Goal: Find specific page/section: Find specific page/section

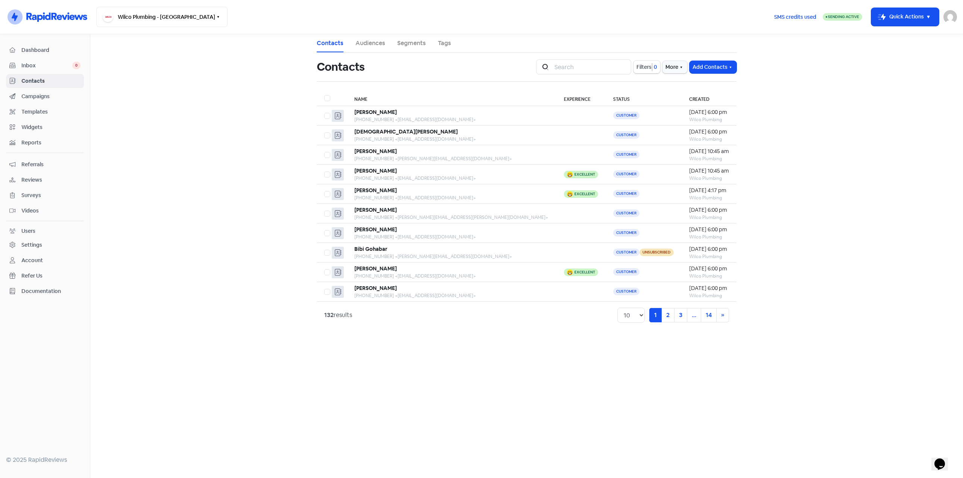
click at [39, 91] on link "Campaigns" at bounding box center [45, 97] width 78 height 14
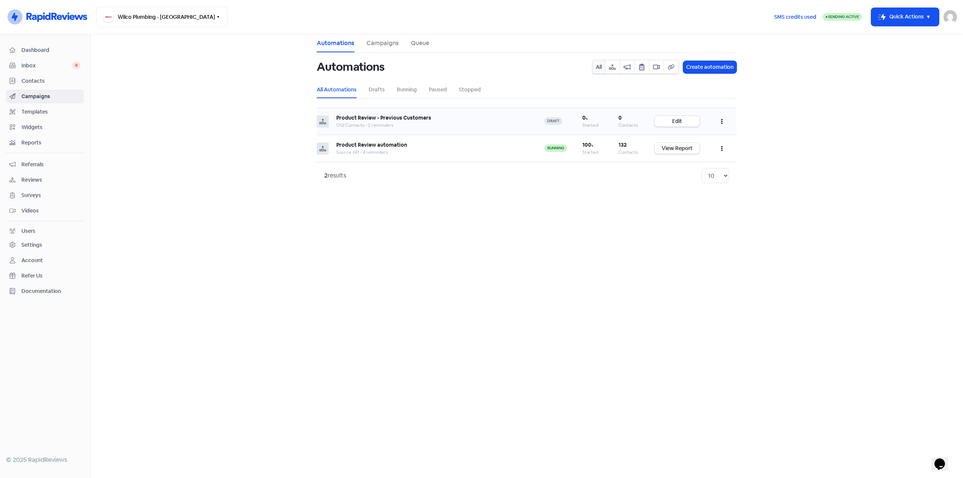
click at [714, 119] on td at bounding box center [721, 121] width 29 height 27
click at [725, 121] on button "button" at bounding box center [722, 121] width 14 height 18
click at [724, 120] on button "button" at bounding box center [722, 121] width 14 height 18
click at [675, 121] on link "Edit" at bounding box center [676, 121] width 45 height 11
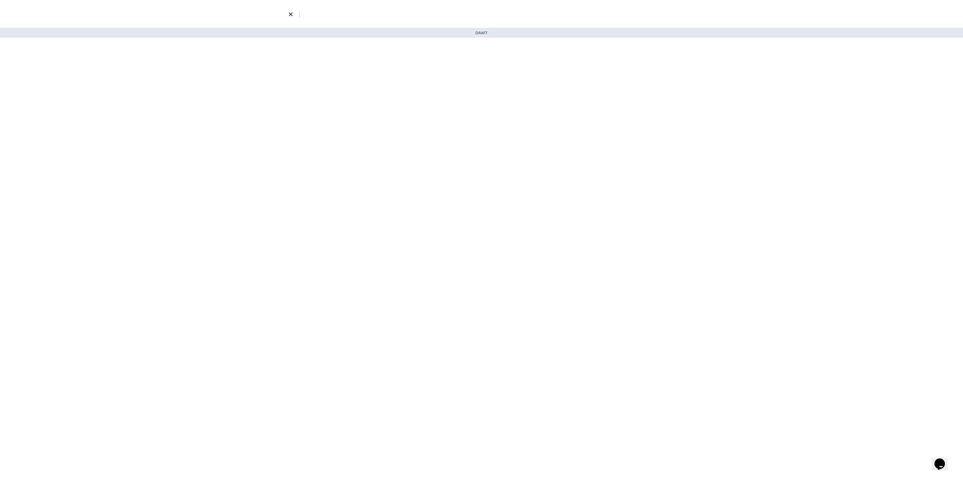
select select "5"
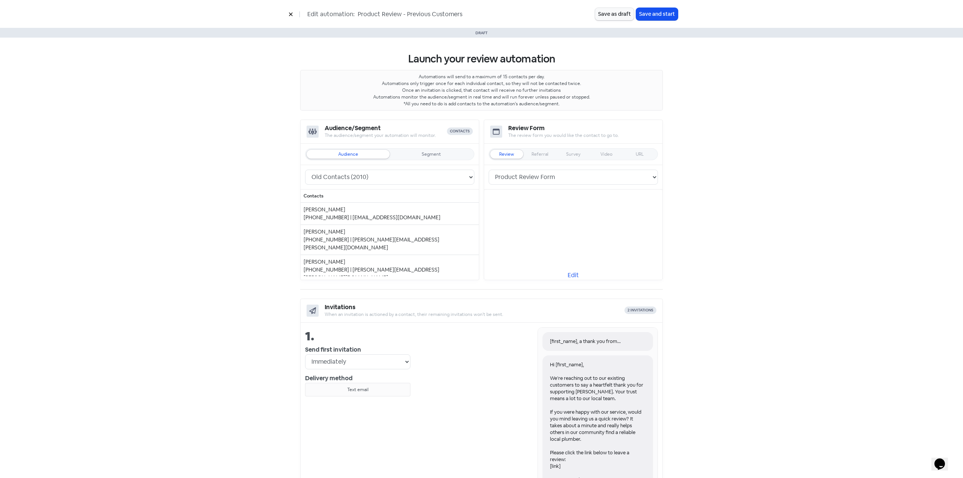
click at [292, 14] on icon at bounding box center [290, 14] width 5 height 5
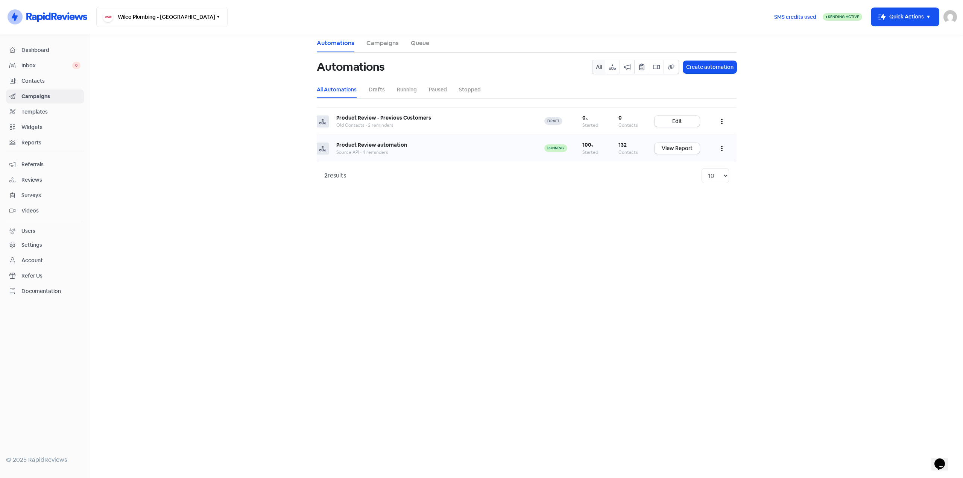
click at [723, 147] on button "button" at bounding box center [722, 149] width 14 height 18
click at [39, 87] on link "Contacts" at bounding box center [45, 81] width 78 height 14
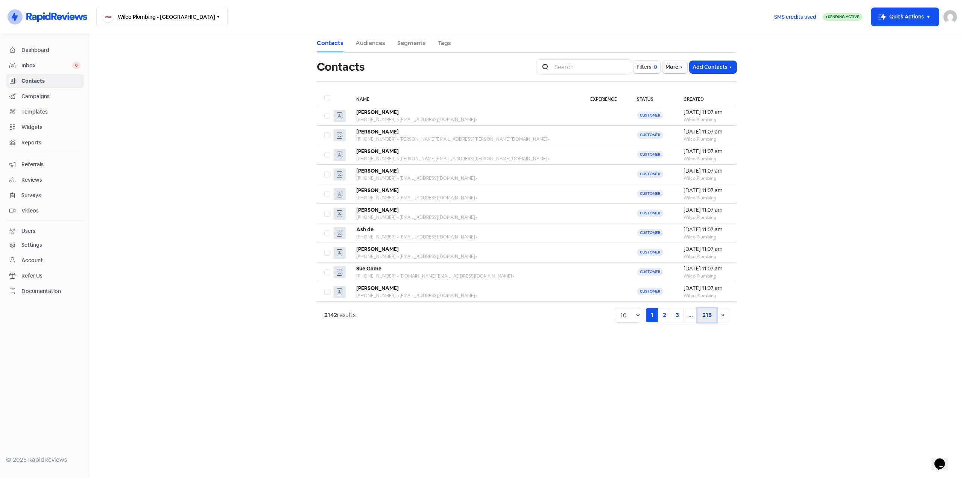
click at [706, 318] on link "215" at bounding box center [706, 315] width 19 height 14
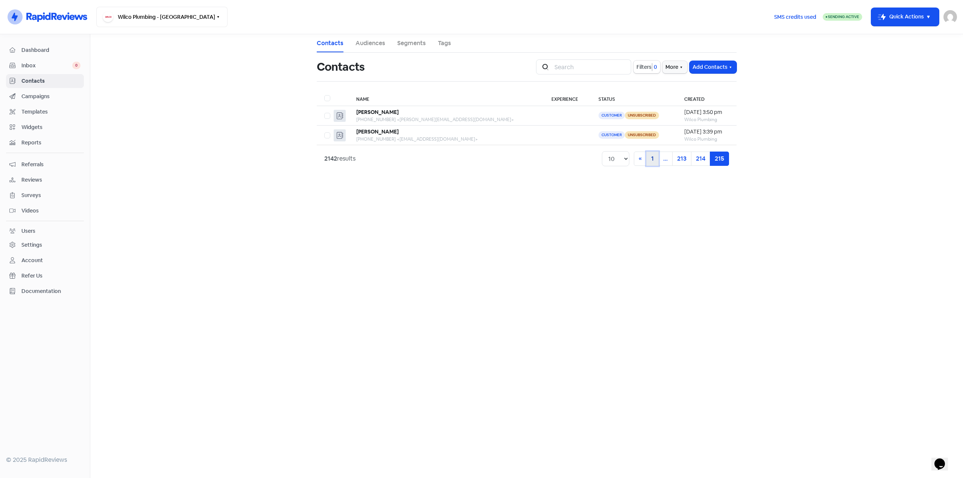
click at [649, 160] on link "1" at bounding box center [652, 159] width 12 height 14
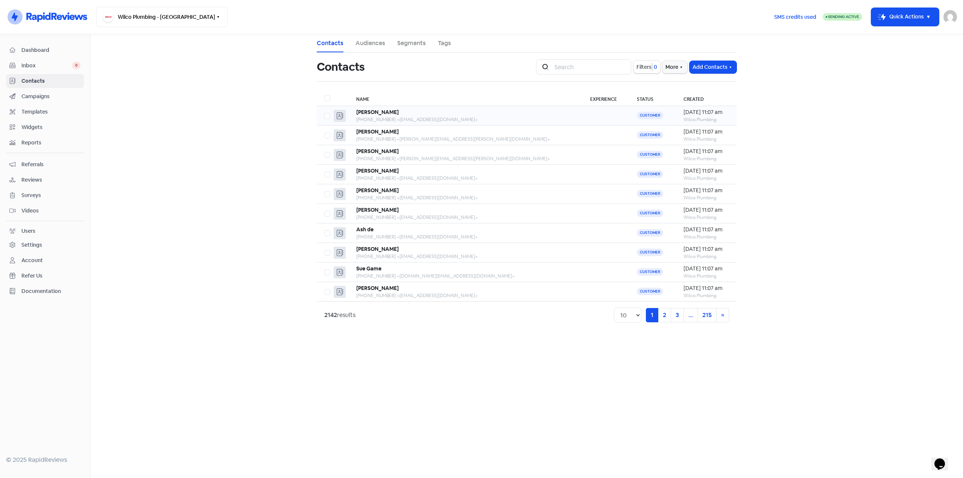
click at [421, 111] on div "[PERSON_NAME]" at bounding box center [465, 112] width 219 height 8
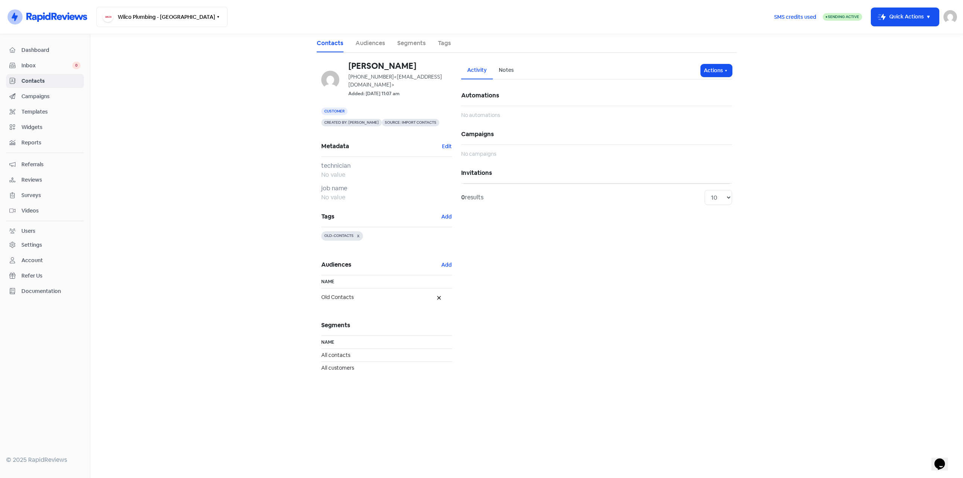
drag, startPoint x: 278, startPoint y: 217, endPoint x: 282, endPoint y: 217, distance: 3.8
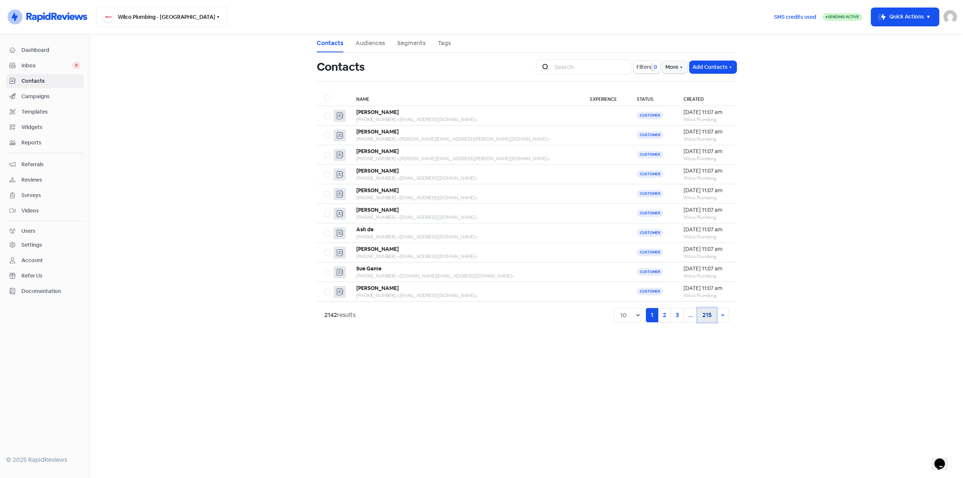
click at [712, 315] on link "215" at bounding box center [706, 315] width 19 height 14
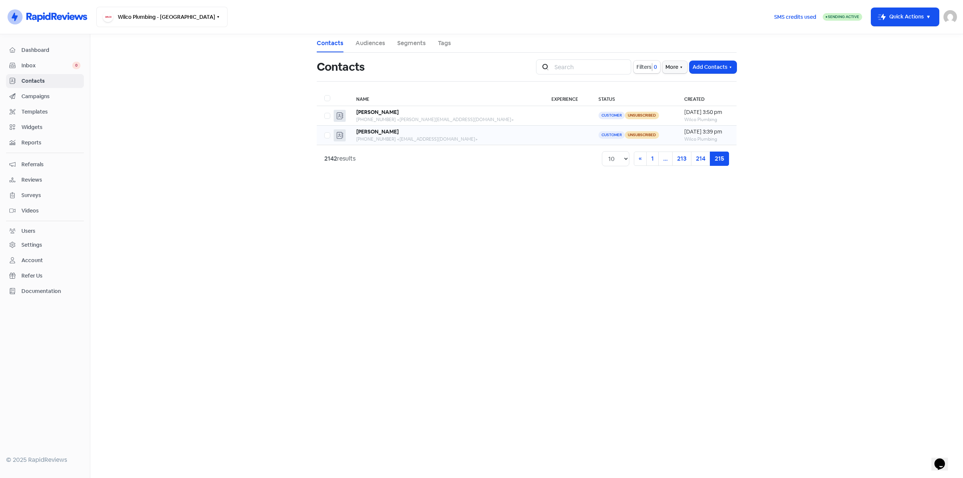
click at [435, 140] on div "[PHONE_NUMBER] <[EMAIL_ADDRESS][DOMAIN_NAME]>" at bounding box center [446, 139] width 180 height 7
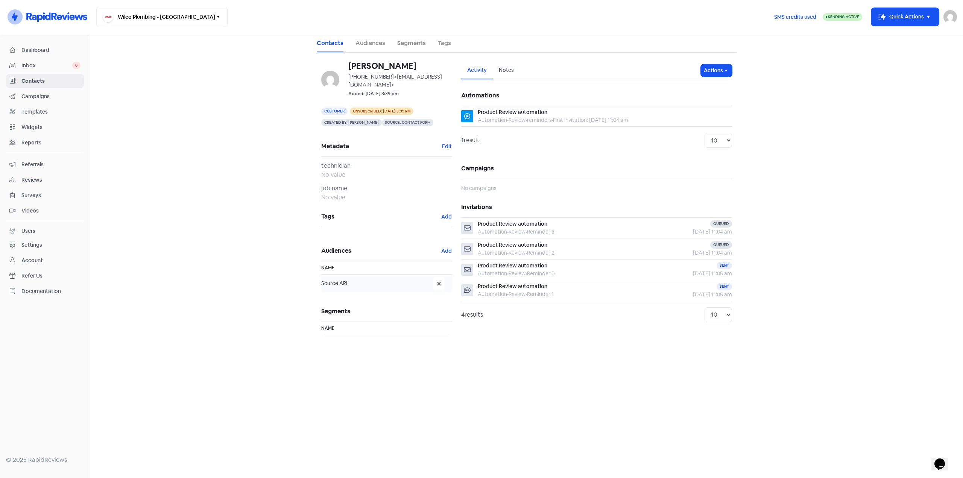
click at [337, 284] on span "Source API" at bounding box center [377, 283] width 112 height 8
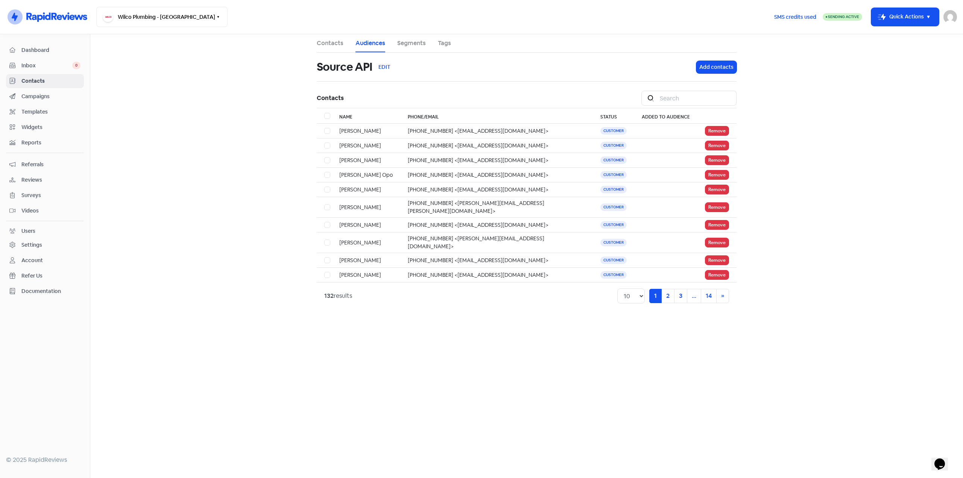
drag, startPoint x: 430, startPoint y: 297, endPoint x: 435, endPoint y: 298, distance: 5.4
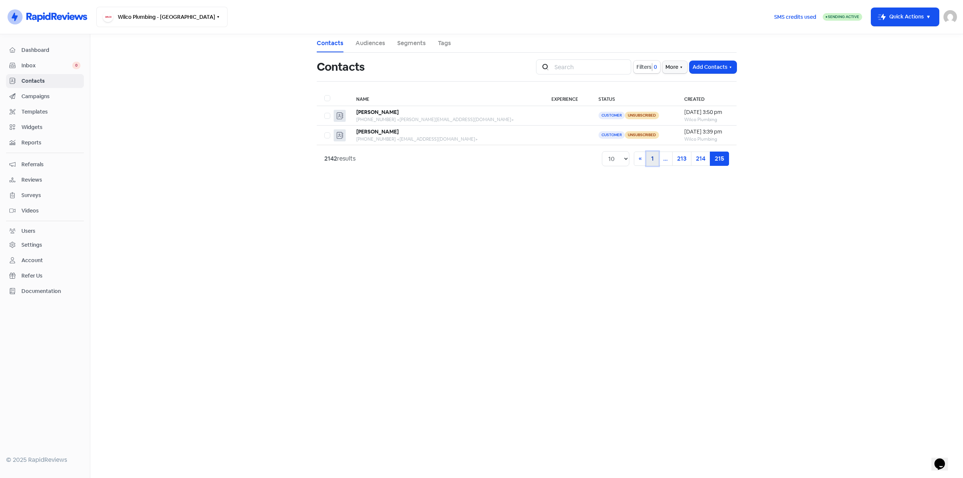
click at [654, 161] on link "1" at bounding box center [652, 159] width 12 height 14
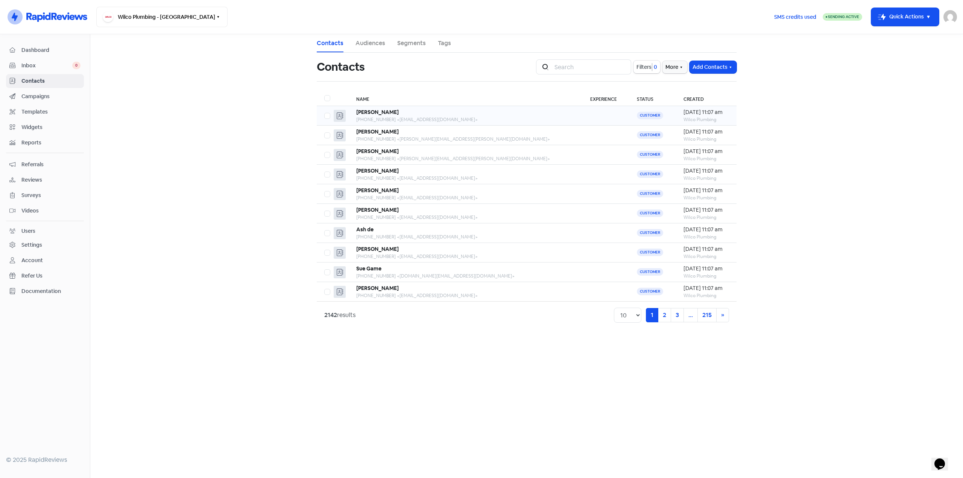
click at [434, 115] on div "[PERSON_NAME]" at bounding box center [465, 112] width 219 height 8
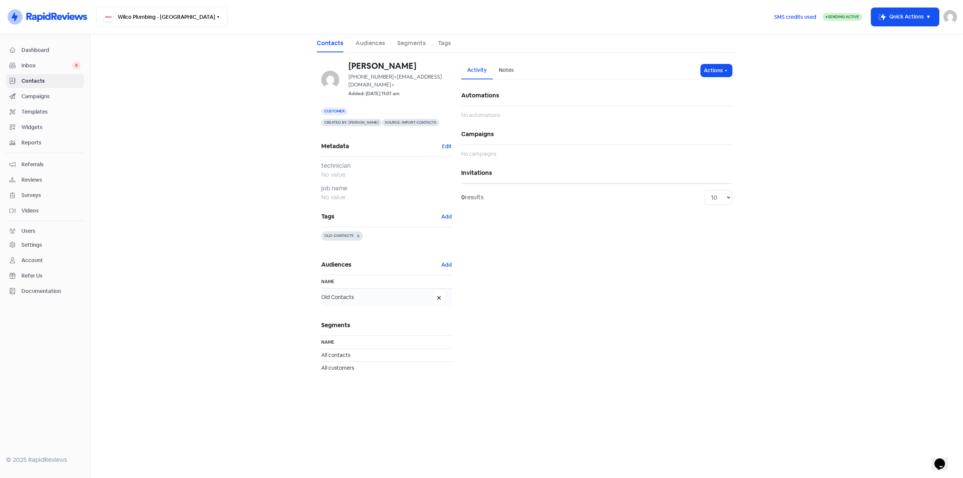
click at [333, 293] on span "Old Contacts" at bounding box center [377, 297] width 112 height 8
click at [373, 39] on link "Audiences" at bounding box center [370, 43] width 30 height 9
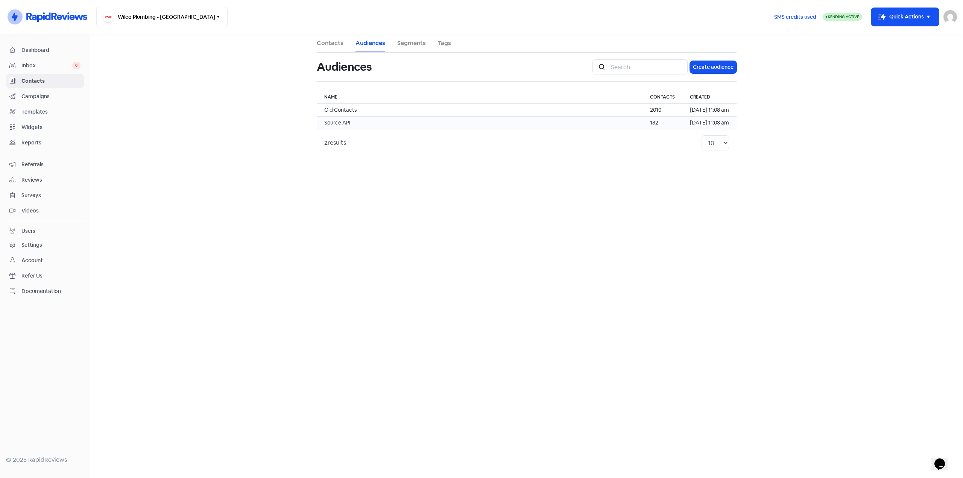
click at [375, 122] on td "Source API" at bounding box center [480, 123] width 326 height 13
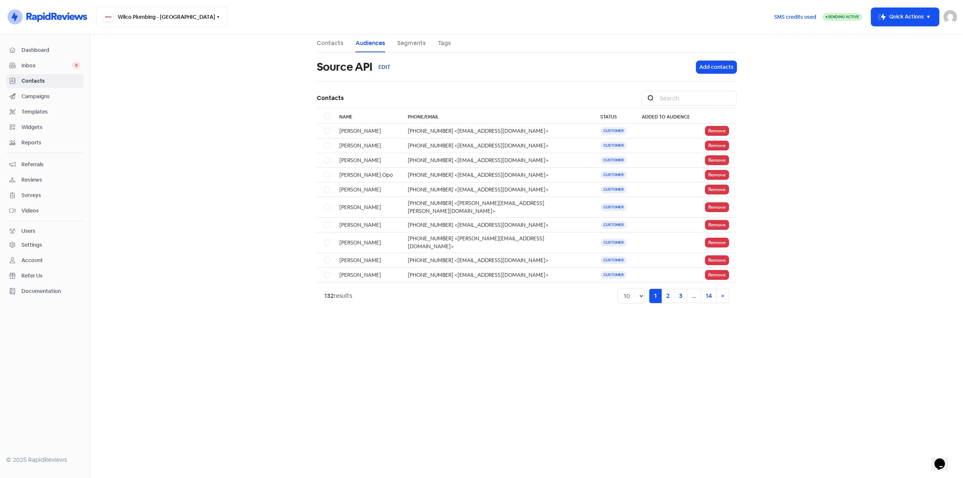
click at [389, 69] on button "EDIT" at bounding box center [384, 67] width 25 height 18
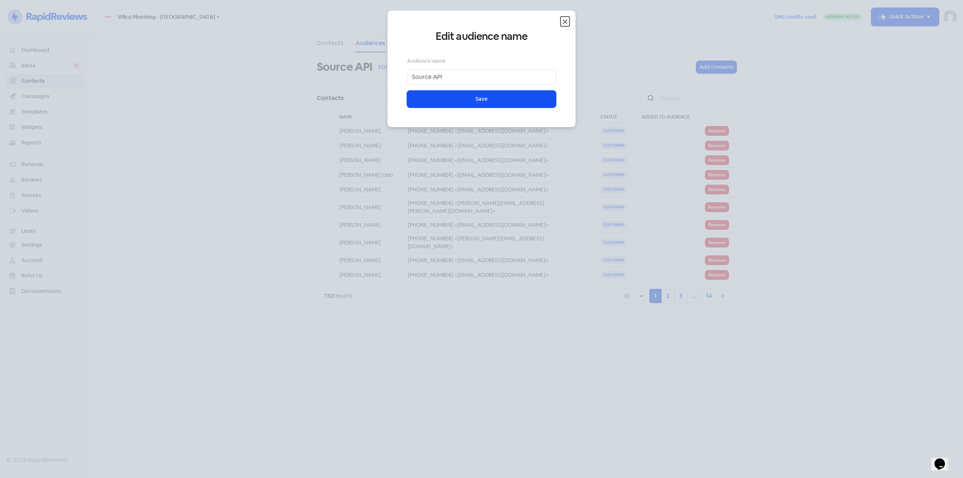
click at [565, 20] on icon "Close" at bounding box center [564, 21] width 9 height 9
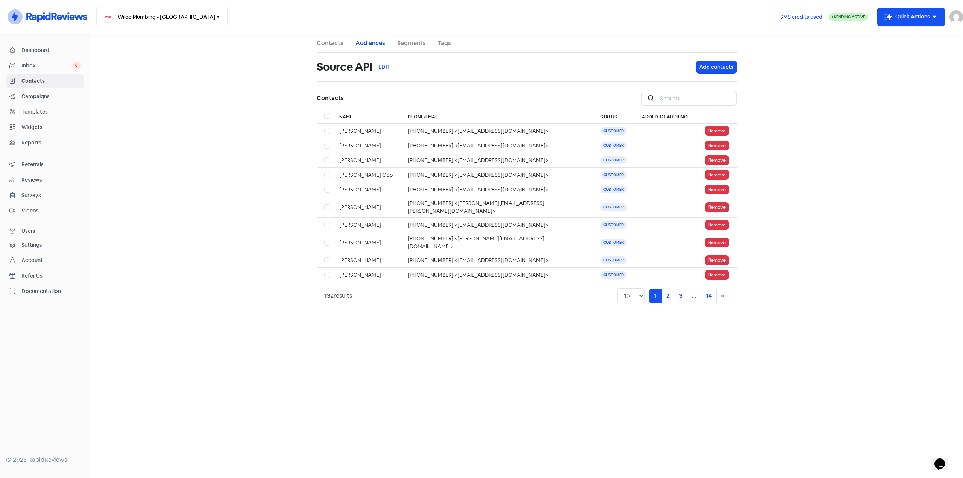
drag, startPoint x: 235, startPoint y: 108, endPoint x: 219, endPoint y: 102, distance: 17.3
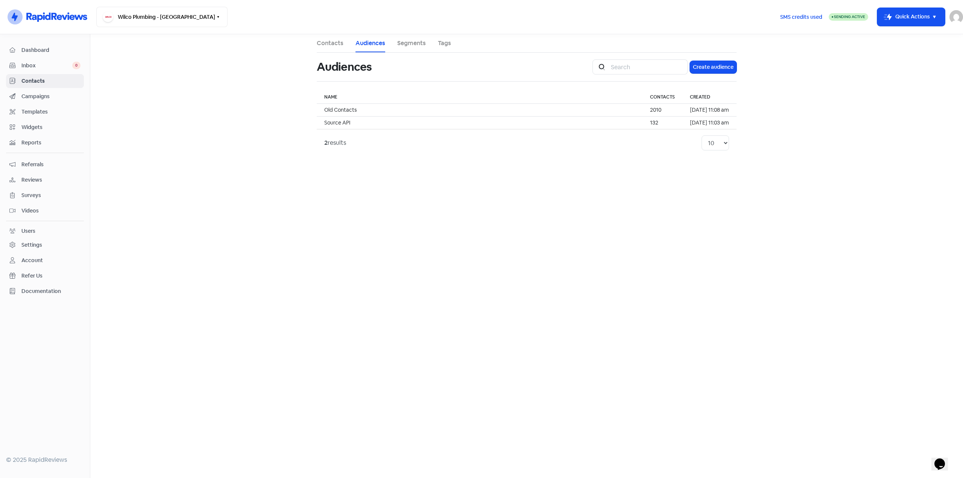
click at [47, 93] on span "Campaigns" at bounding box center [50, 97] width 59 height 8
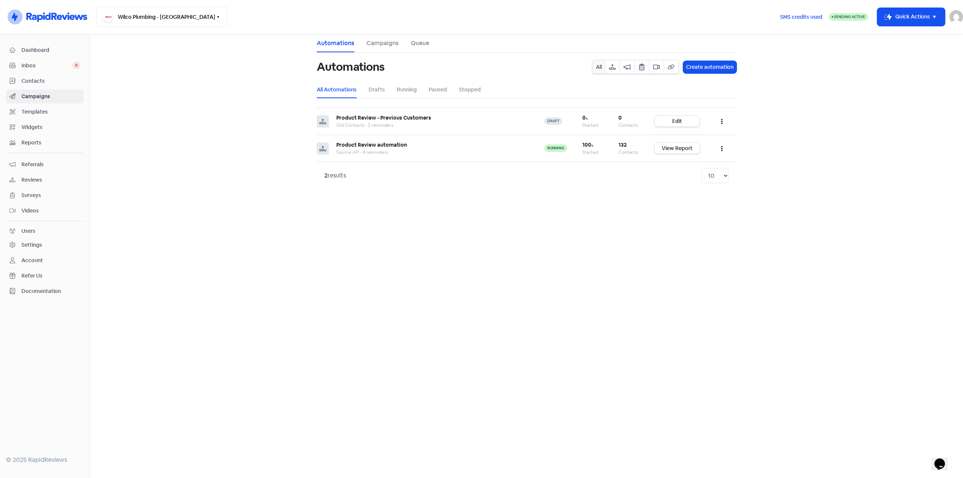
click at [38, 52] on span "Dashboard" at bounding box center [50, 50] width 59 height 8
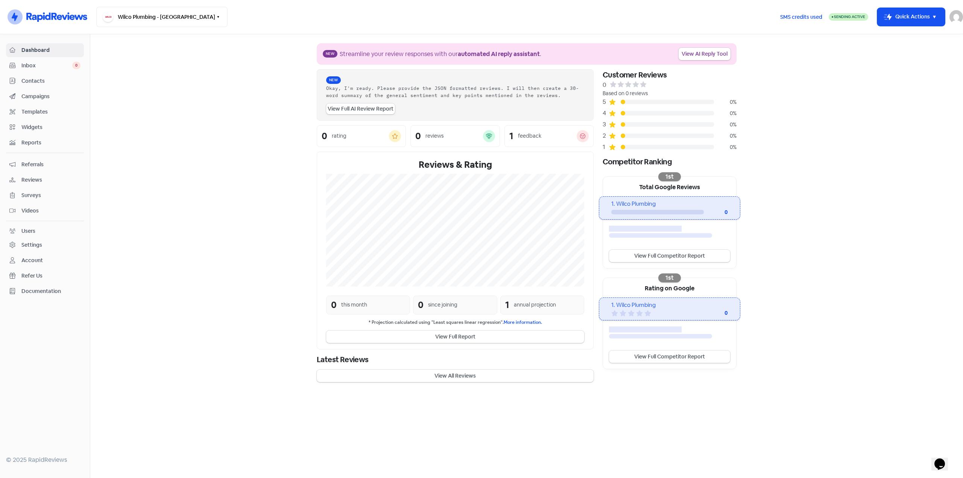
click at [33, 80] on span "Contacts" at bounding box center [50, 81] width 59 height 8
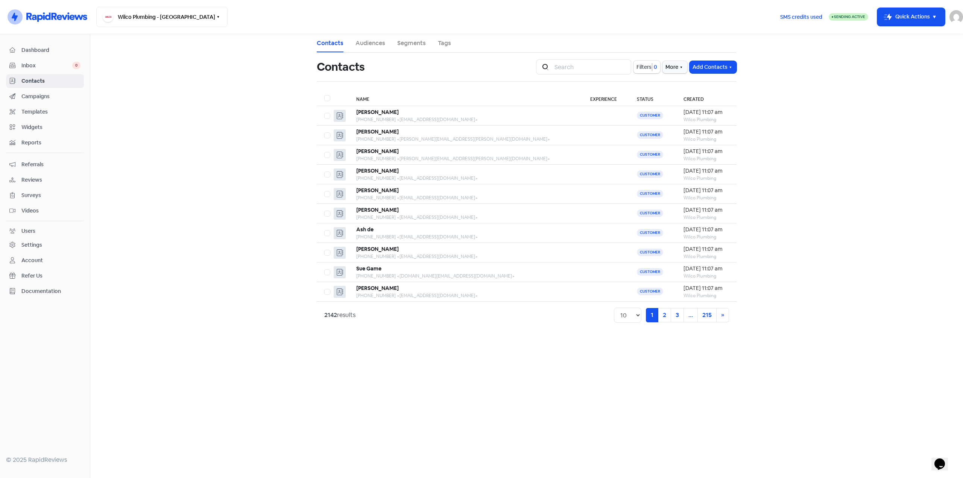
click at [577, 58] on div "Icon For Search Filters 0 More Add Contacts" at bounding box center [636, 67] width 210 height 24
click at [583, 67] on input "search" at bounding box center [590, 66] width 81 height 15
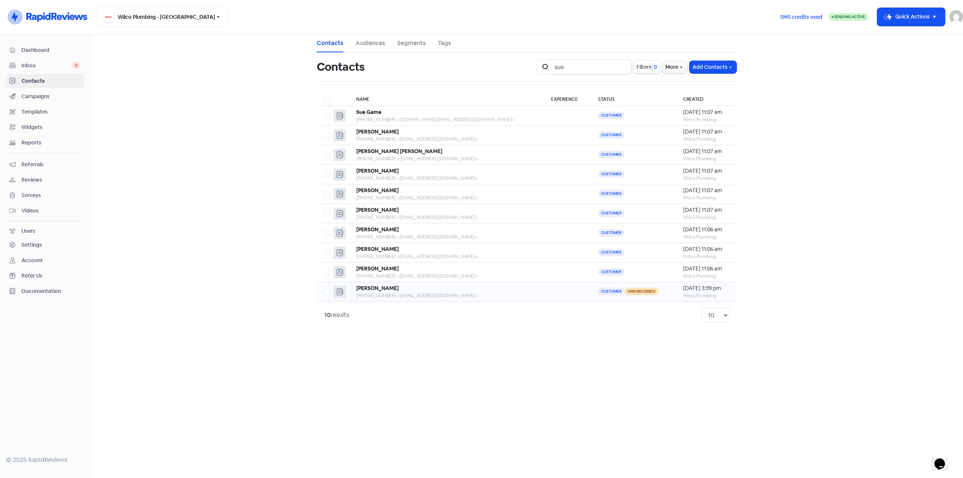
type input "sue"
click at [434, 288] on div "[PERSON_NAME]" at bounding box center [446, 288] width 180 height 8
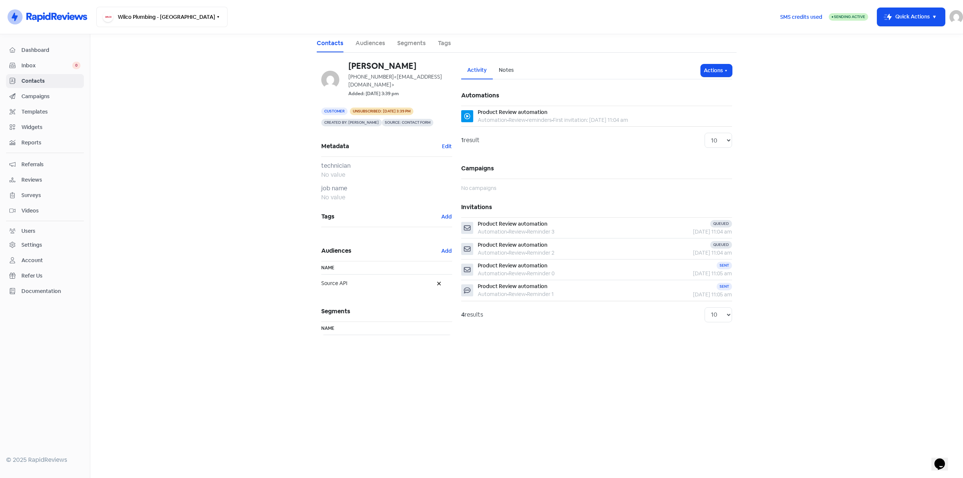
click at [323, 38] on li "Contacts" at bounding box center [330, 43] width 27 height 18
click at [44, 48] on span "Dashboard" at bounding box center [50, 50] width 59 height 8
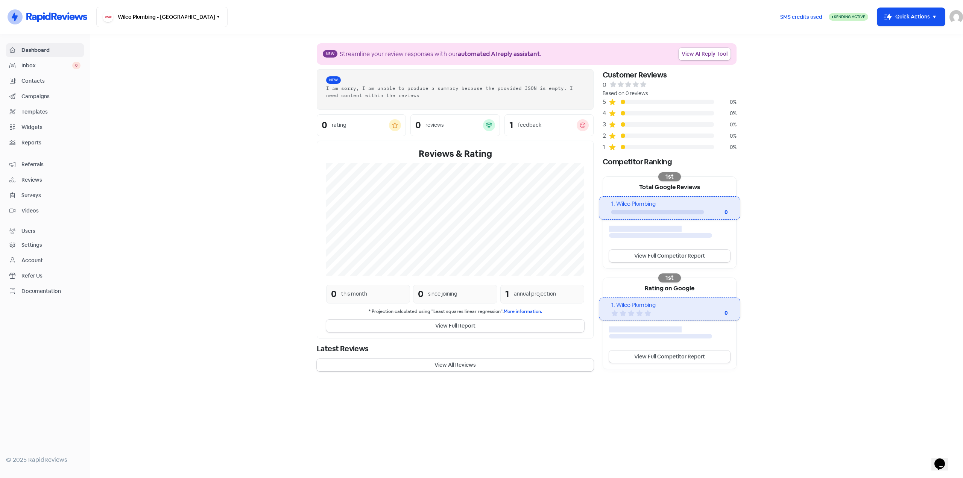
click at [39, 78] on span "Contacts" at bounding box center [50, 81] width 59 height 8
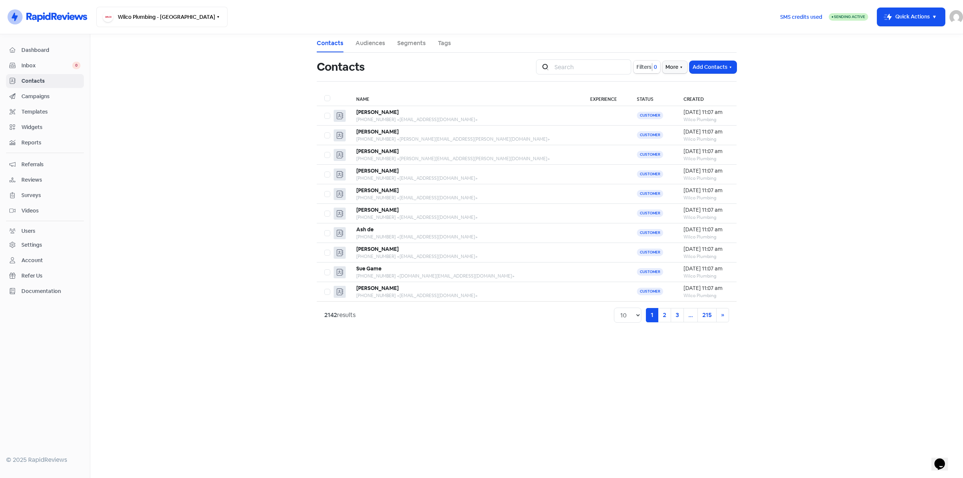
click at [652, 67] on span "0" at bounding box center [654, 67] width 5 height 8
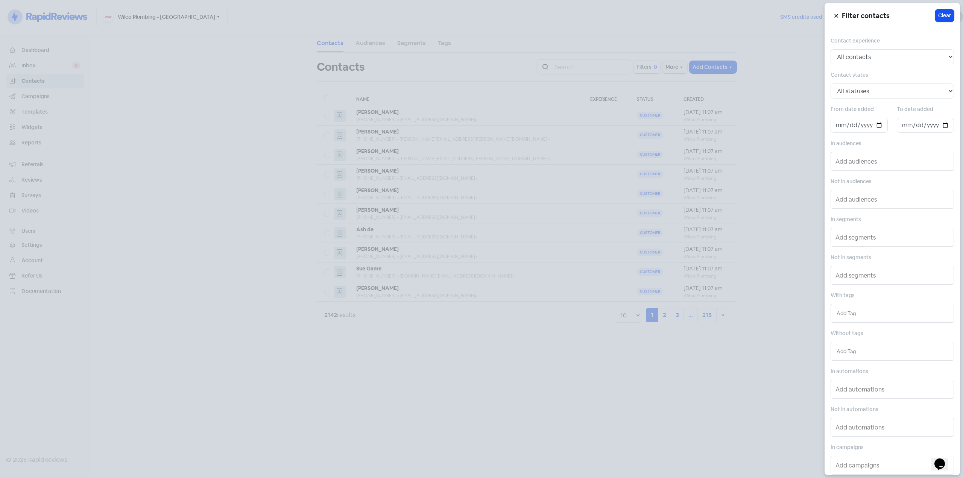
drag, startPoint x: 648, startPoint y: 67, endPoint x: 826, endPoint y: 196, distance: 220.3
click at [809, 187] on div at bounding box center [481, 239] width 963 height 478
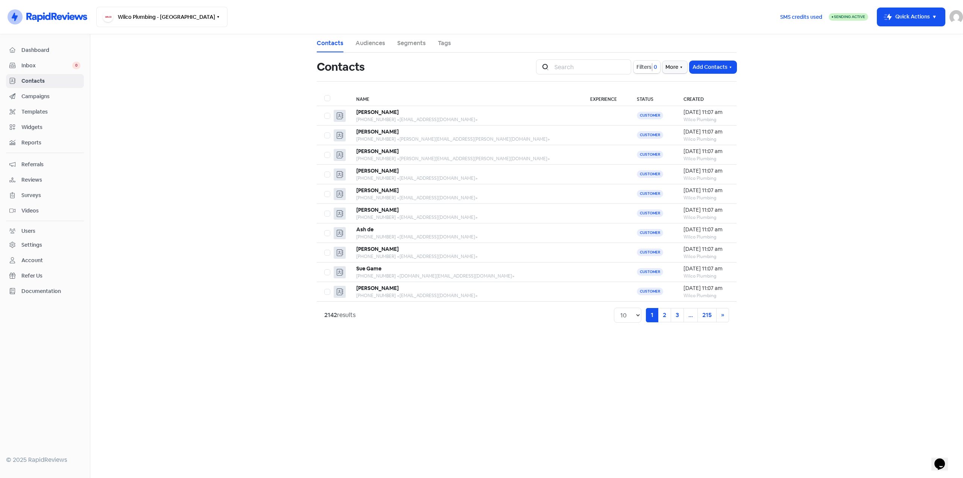
click at [644, 65] on span "Filters" at bounding box center [643, 67] width 15 height 8
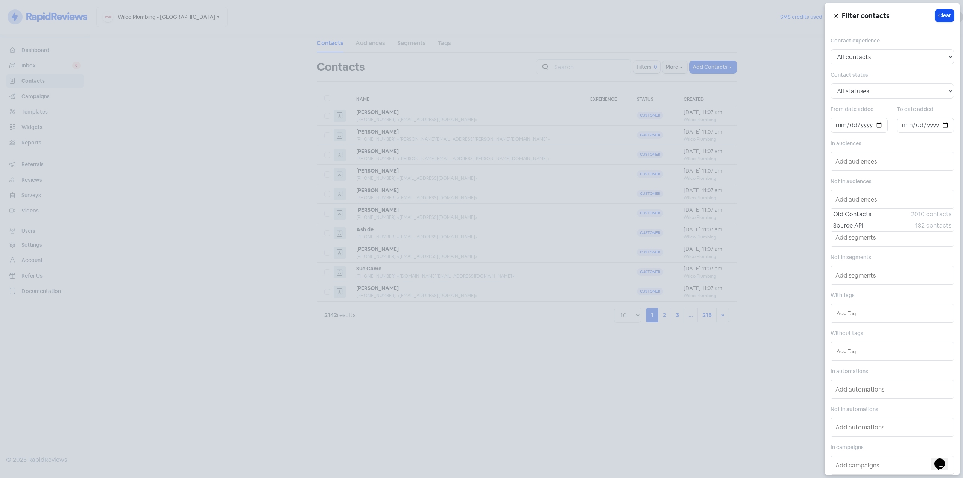
click at [861, 200] on input "text" at bounding box center [892, 199] width 115 height 12
click at [858, 222] on span "Source API" at bounding box center [874, 225] width 82 height 9
click at [779, 210] on div at bounding box center [481, 239] width 963 height 478
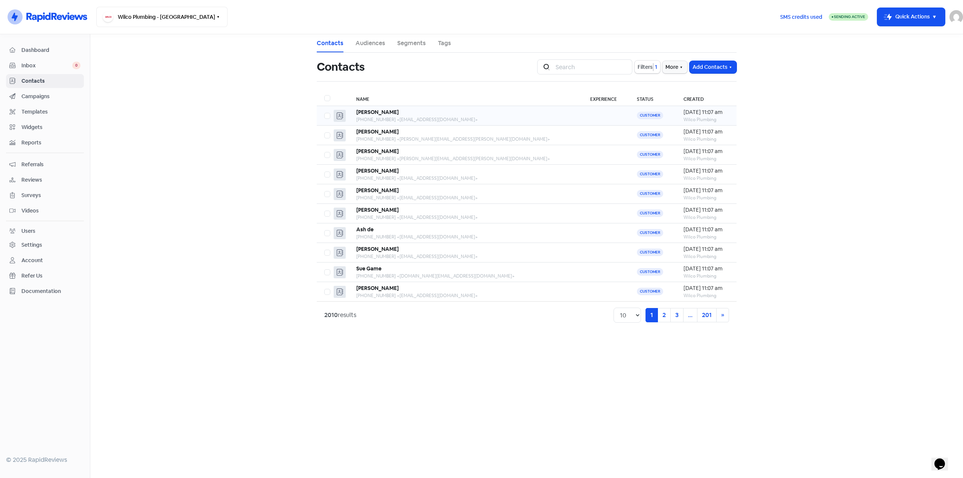
click at [455, 118] on div "[PHONE_NUMBER] <[EMAIL_ADDRESS][DOMAIN_NAME]>" at bounding box center [465, 119] width 219 height 7
click at [647, 62] on button "Filters 1" at bounding box center [648, 67] width 26 height 13
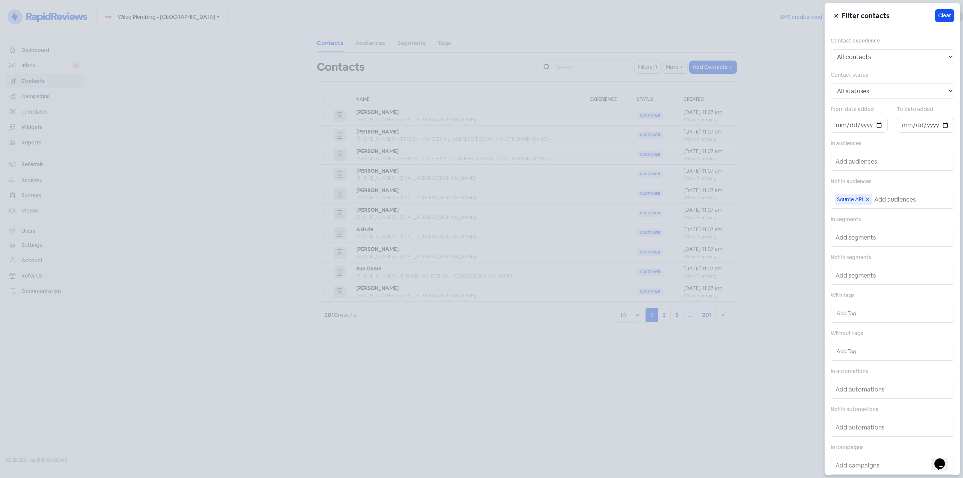
click at [881, 200] on input "text" at bounding box center [912, 199] width 76 height 12
click at [884, 199] on input "text" at bounding box center [912, 199] width 76 height 12
click at [844, 200] on span "Source API" at bounding box center [850, 199] width 26 height 6
click at [872, 198] on div "Source API" at bounding box center [892, 199] width 117 height 12
click at [868, 197] on icon at bounding box center [867, 199] width 5 height 5
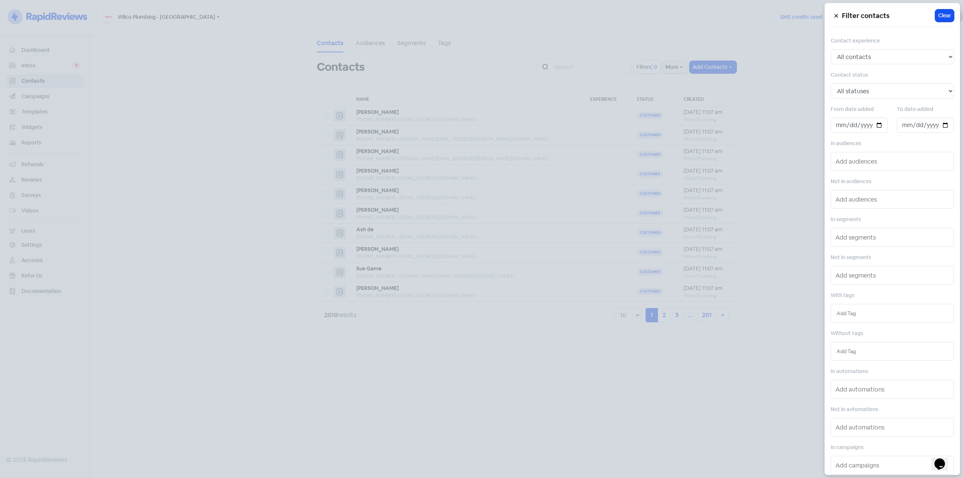
click at [844, 164] on input "text" at bounding box center [892, 161] width 115 height 12
click at [855, 185] on span "Source API" at bounding box center [874, 187] width 82 height 9
click at [588, 77] on div at bounding box center [481, 239] width 963 height 478
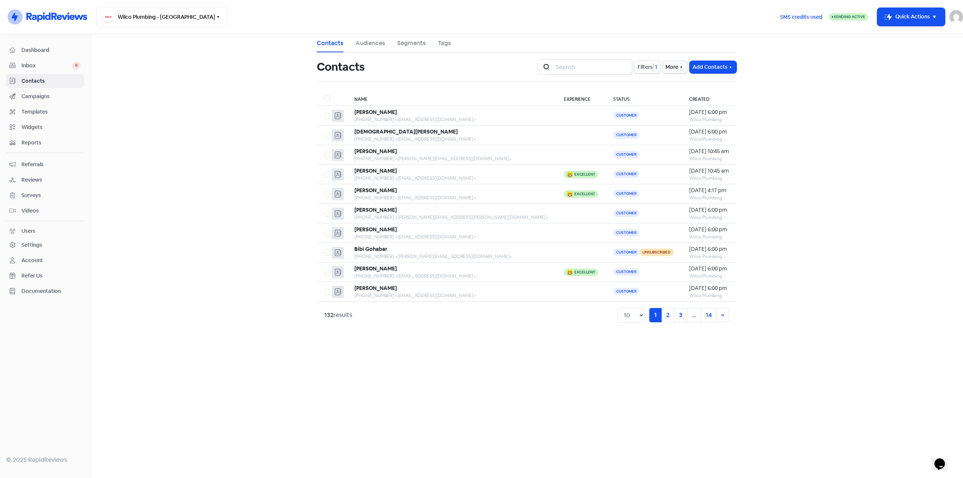
click at [572, 65] on input "search" at bounding box center [591, 66] width 81 height 15
type input "sue"
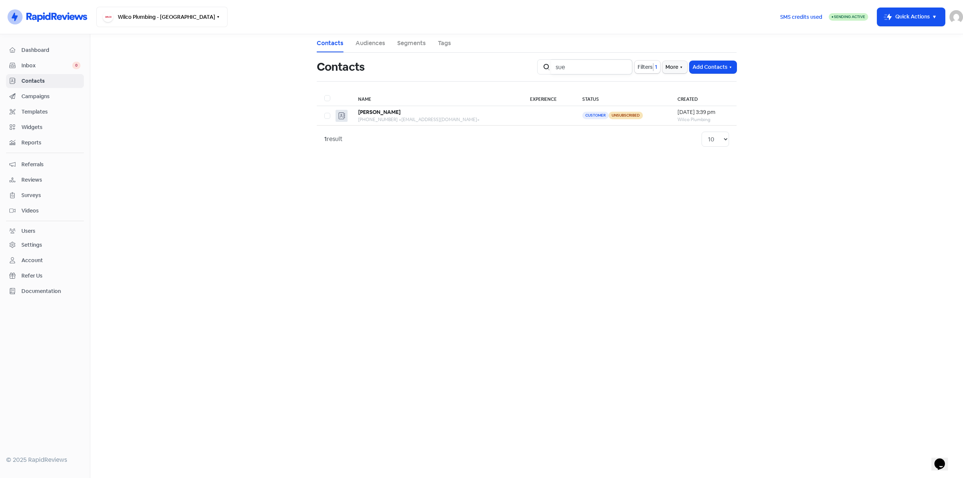
drag, startPoint x: 577, startPoint y: 64, endPoint x: 554, endPoint y: 64, distance: 22.6
click at [556, 65] on input "sue" at bounding box center [591, 66] width 81 height 15
